Goal: Task Accomplishment & Management: Use online tool/utility

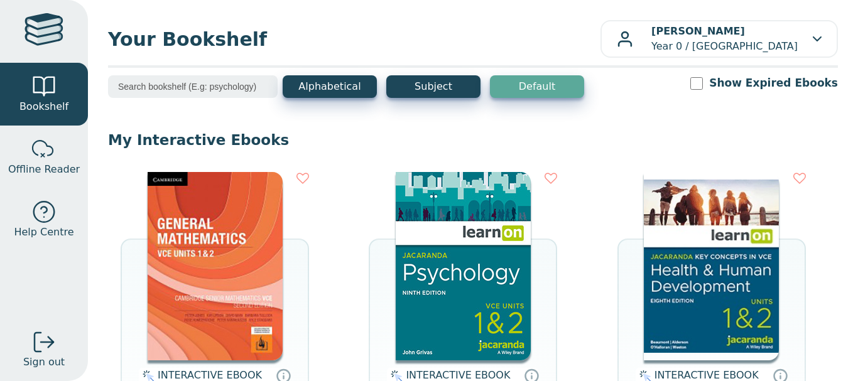
scroll to position [147, 0]
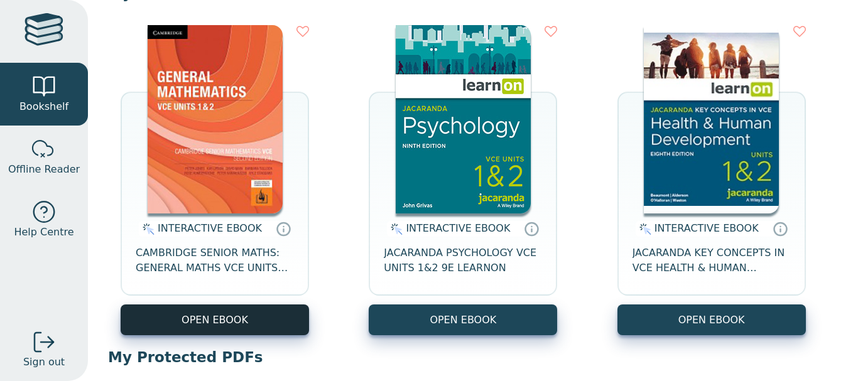
click at [237, 322] on button "OPEN EBOOK" at bounding box center [215, 320] width 188 height 31
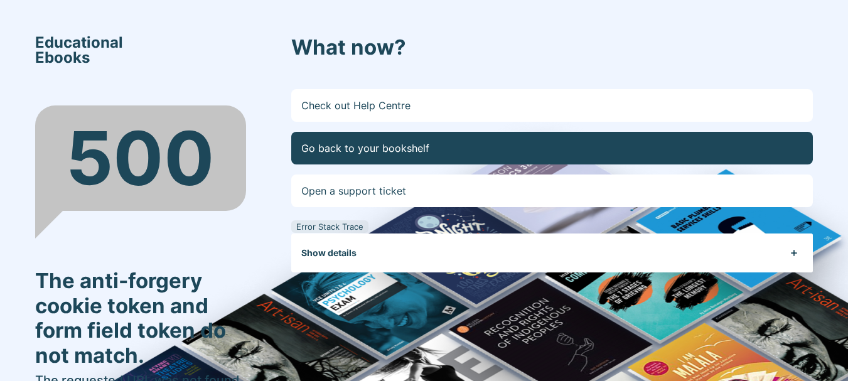
click at [407, 151] on link "Go back to your bookshelf" at bounding box center [552, 148] width 522 height 33
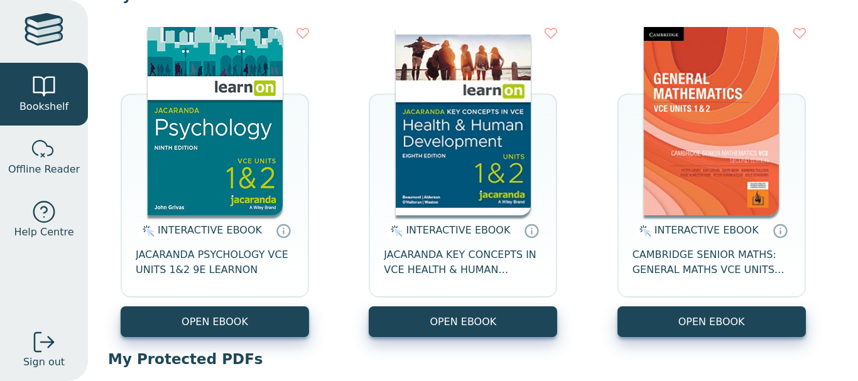
scroll to position [146, 0]
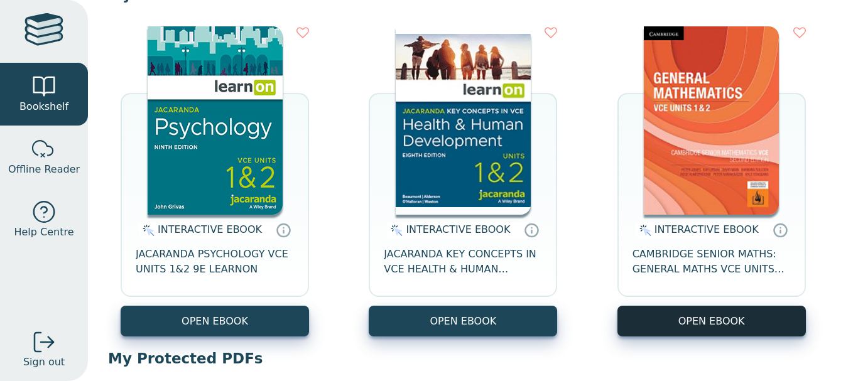
click at [655, 320] on button "OPEN EBOOK" at bounding box center [711, 321] width 188 height 31
